Goal: Communication & Community: Answer question/provide support

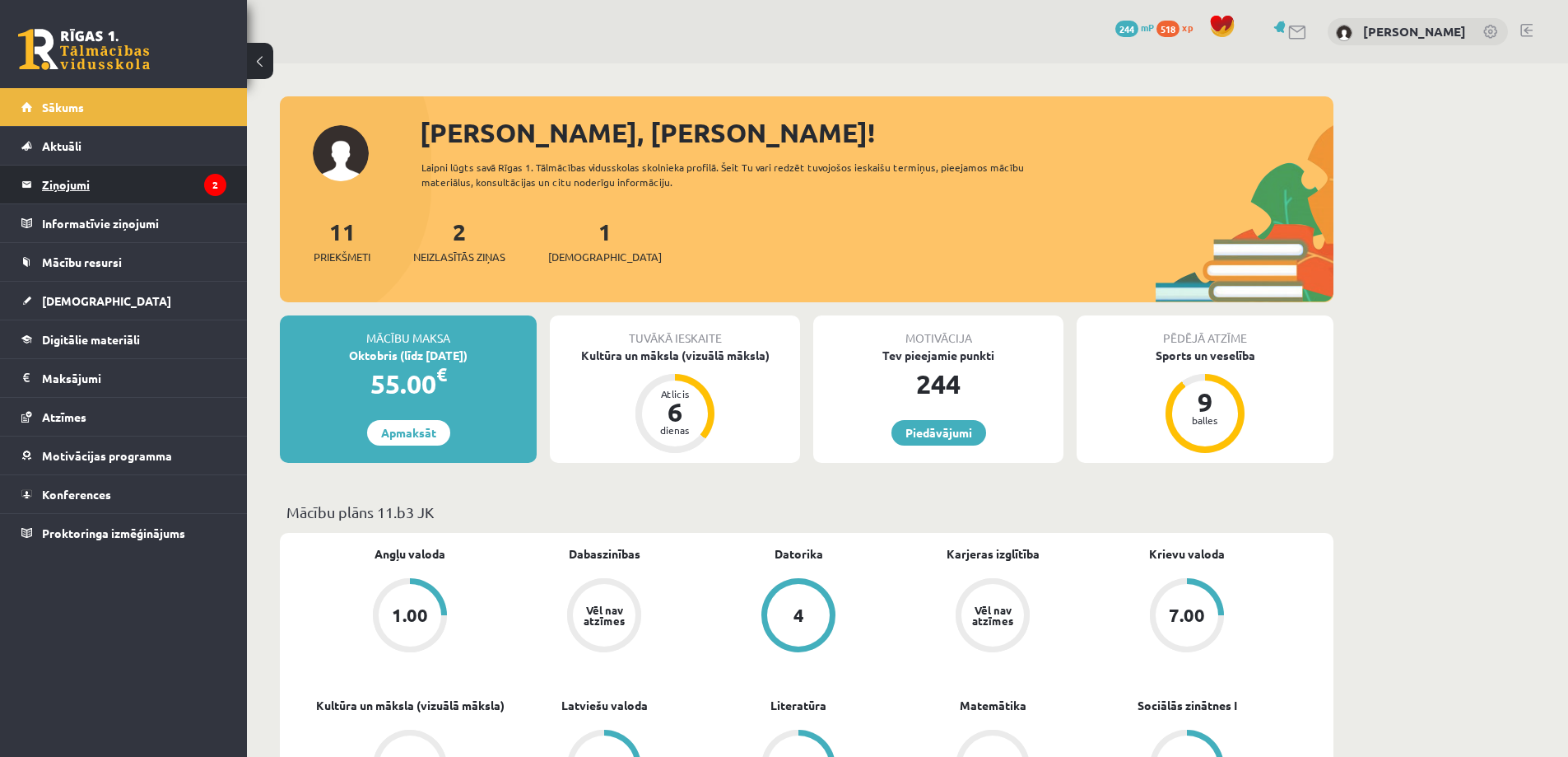
click at [170, 188] on legend "Ziņojumi 2" at bounding box center [134, 184] width 185 height 38
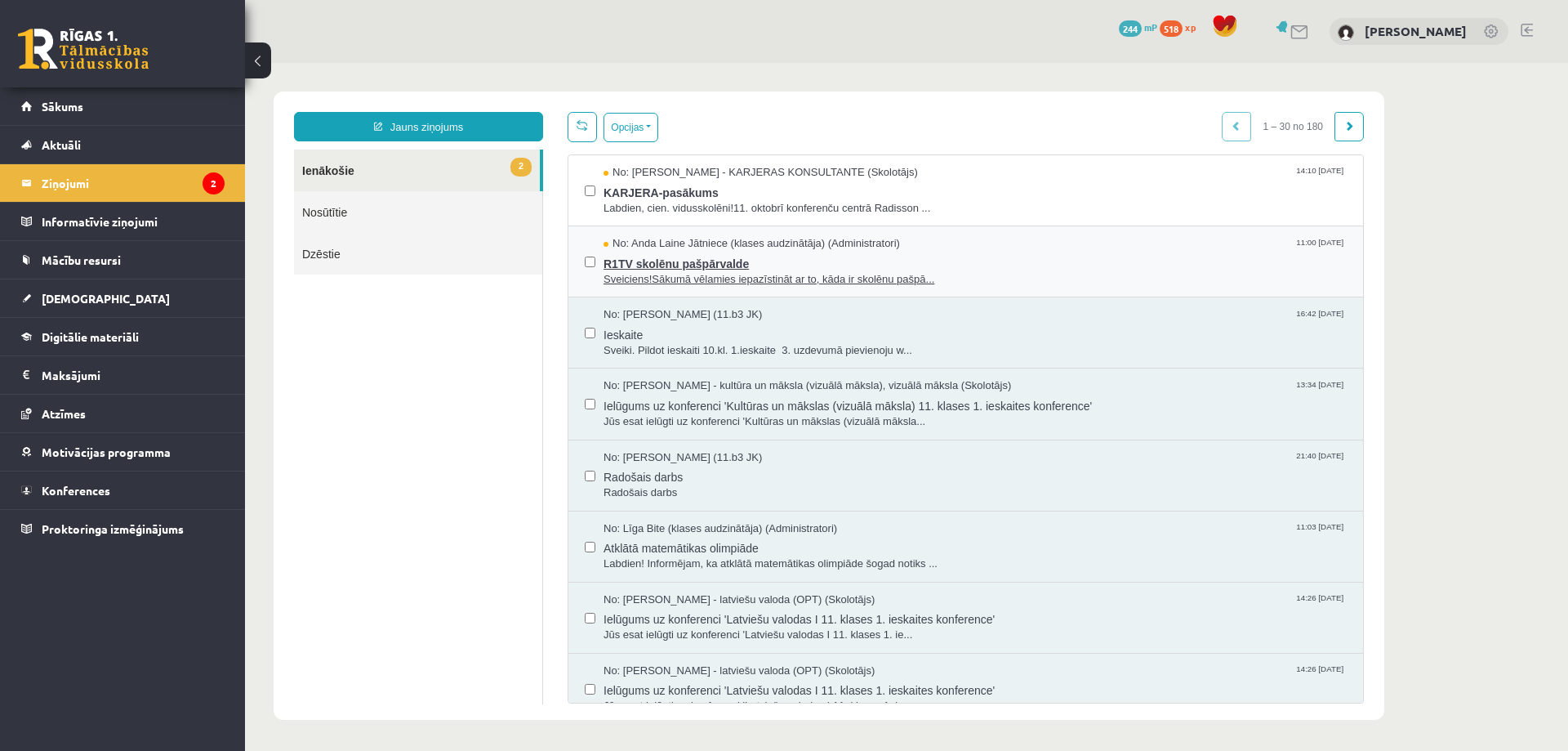
click at [742, 264] on span "R1TV skolēnu pašpārvalde" at bounding box center [975, 262] width 743 height 20
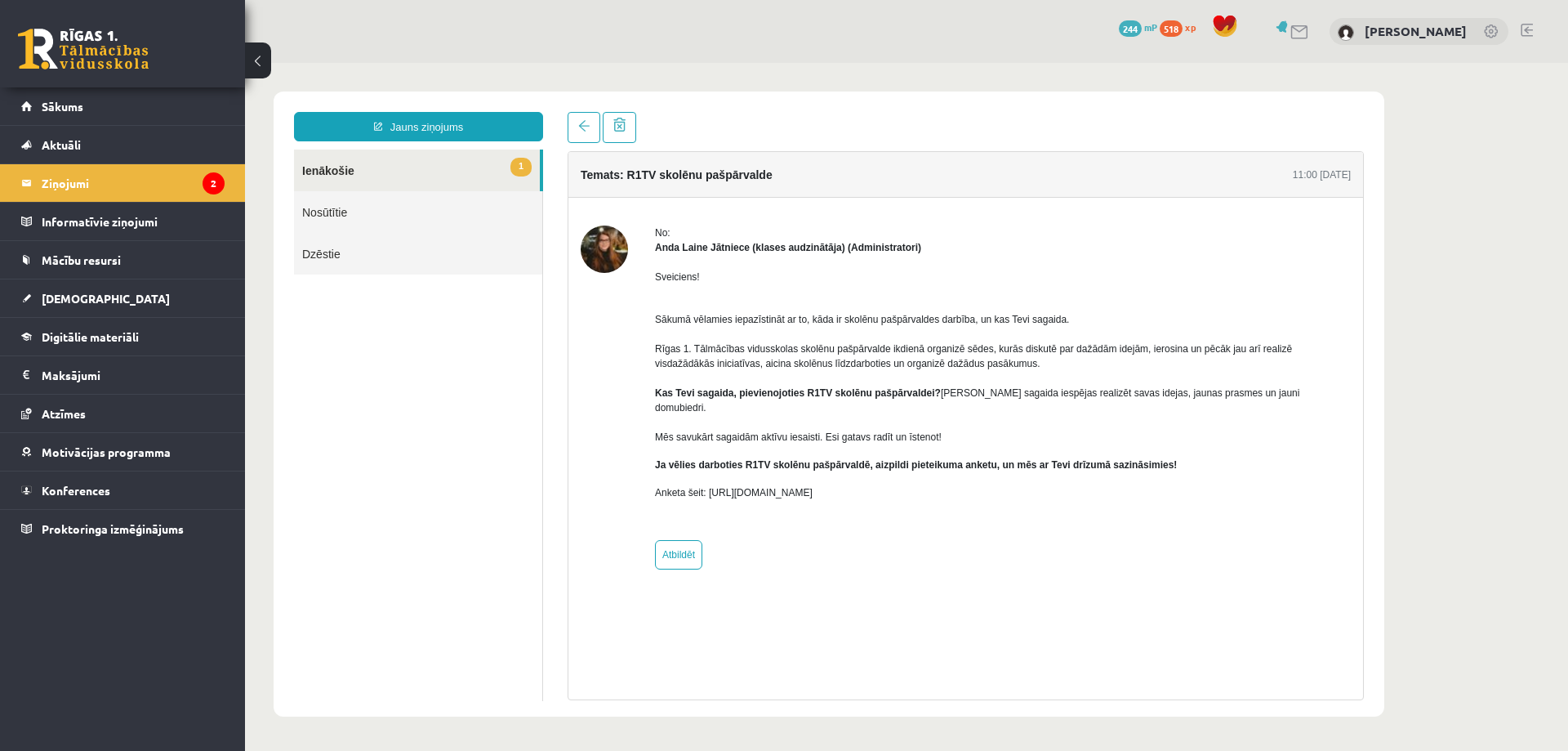
click at [383, 172] on link "1 Ienākošie" at bounding box center [417, 170] width 246 height 42
click at [408, 225] on link "Nosūtītie" at bounding box center [418, 211] width 248 height 42
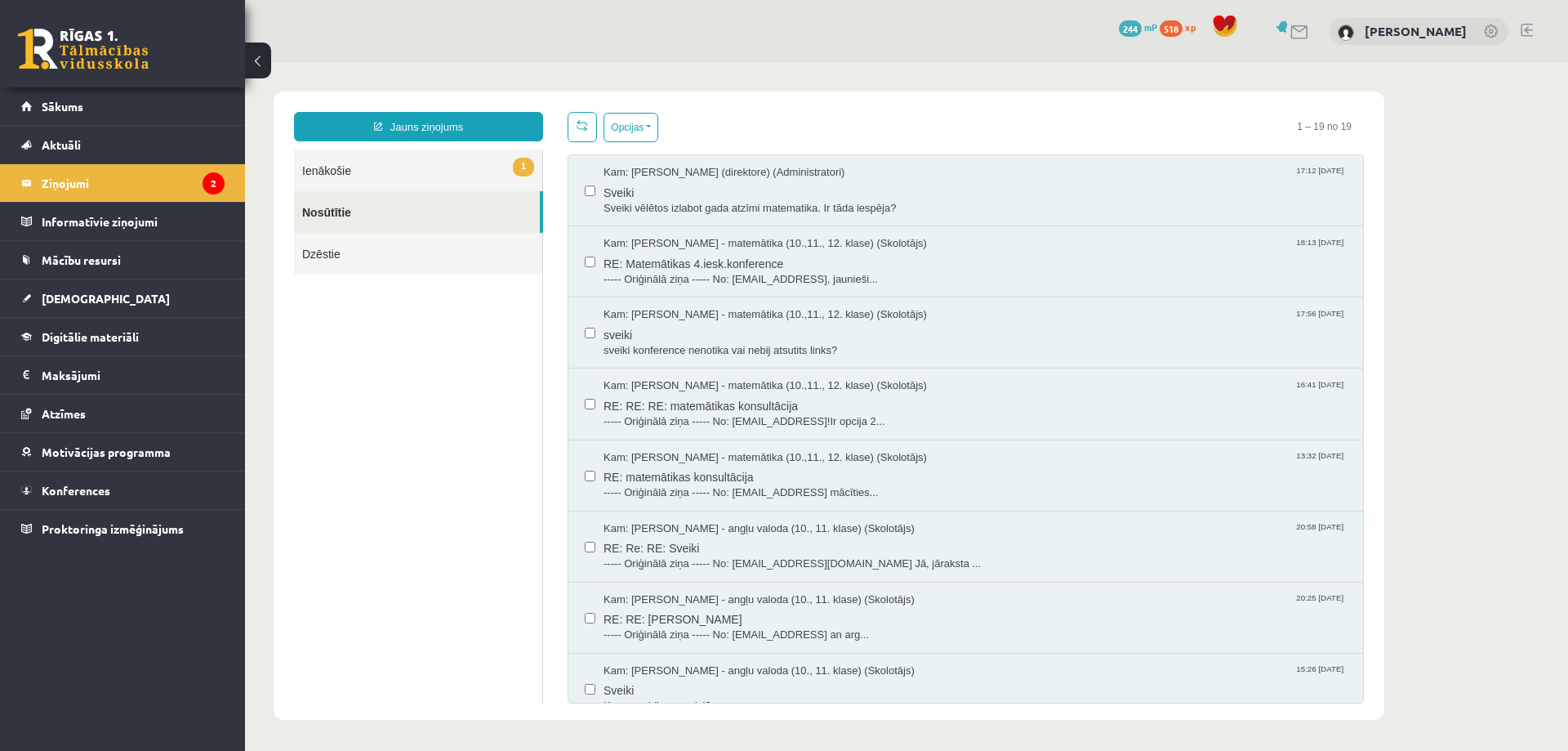
click at [403, 162] on link "1 Ienākošie" at bounding box center [418, 170] width 248 height 42
click at [433, 168] on link "1 Ienākošie" at bounding box center [418, 170] width 248 height 42
click at [114, 115] on link "Sākums" at bounding box center [123, 106] width 204 height 38
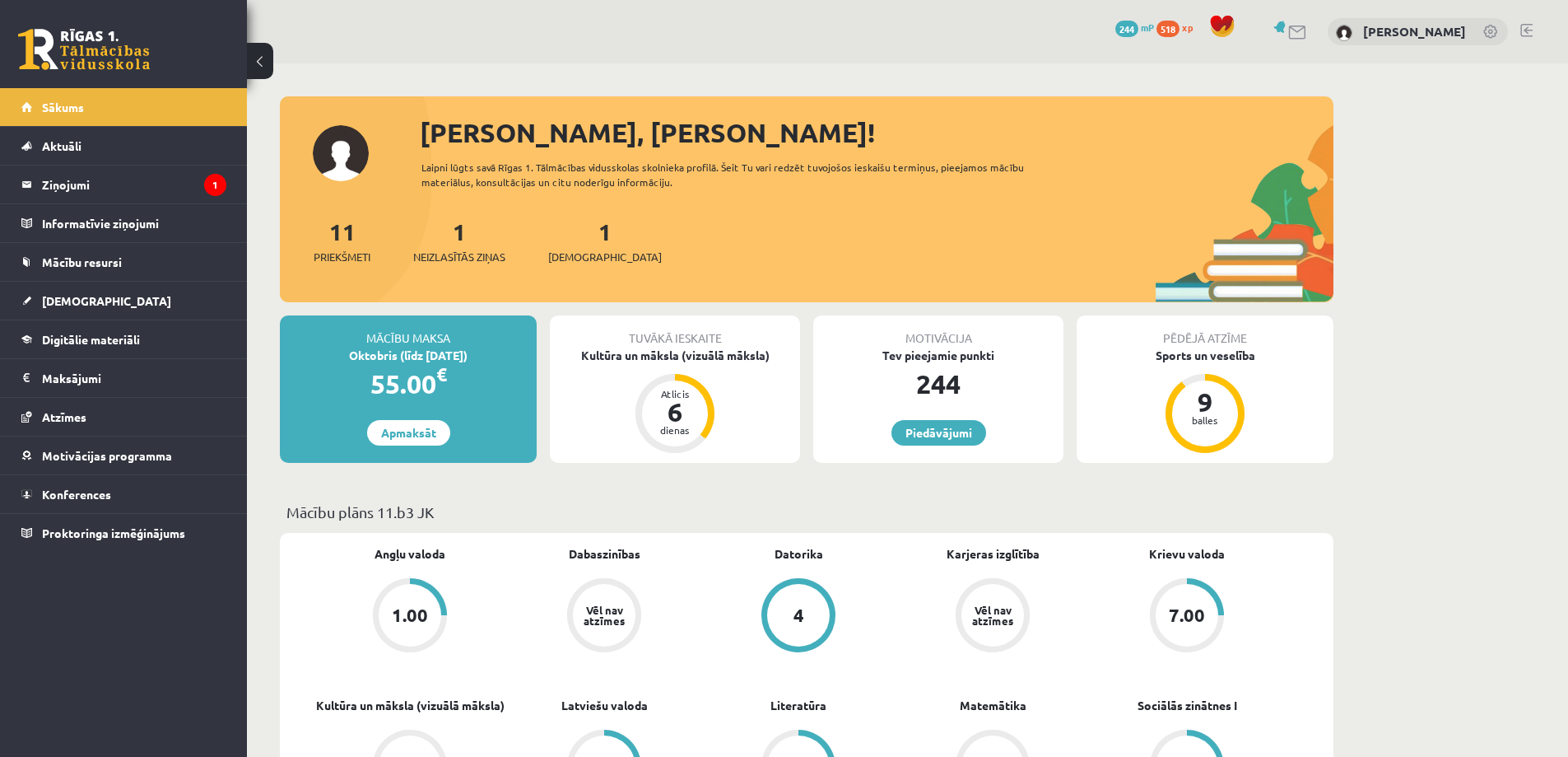
click at [1523, 30] on link at bounding box center [1526, 31] width 13 height 14
